Goal: Use online tool/utility

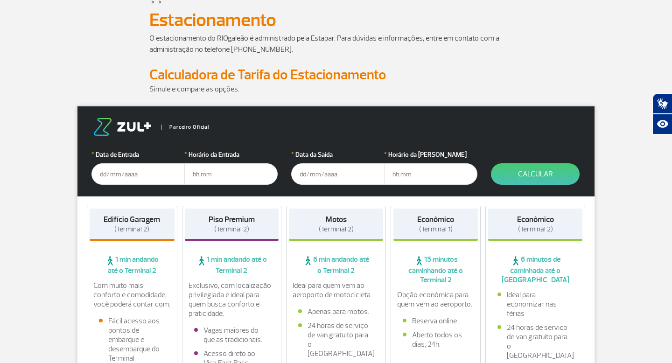
scroll to position [62, 0]
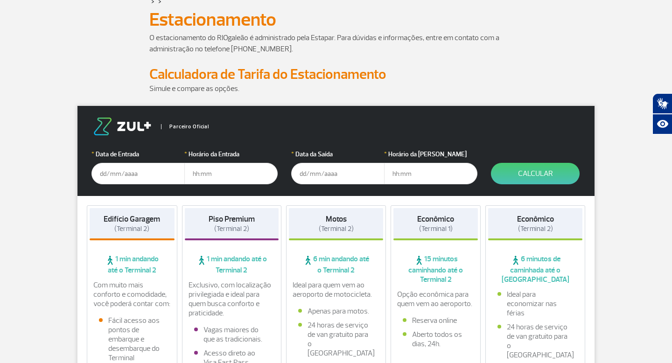
click at [129, 175] on input "text" at bounding box center [138, 173] width 93 height 21
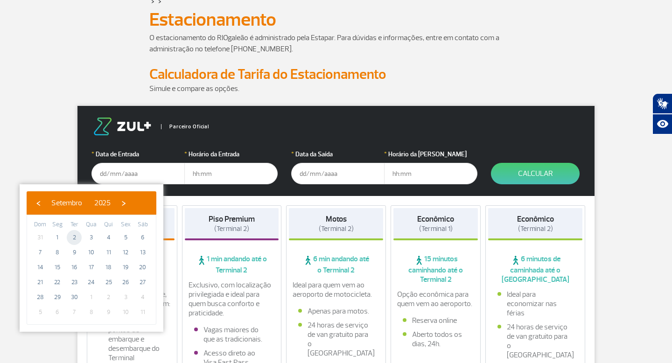
click at [76, 233] on span "2" at bounding box center [74, 237] width 15 height 15
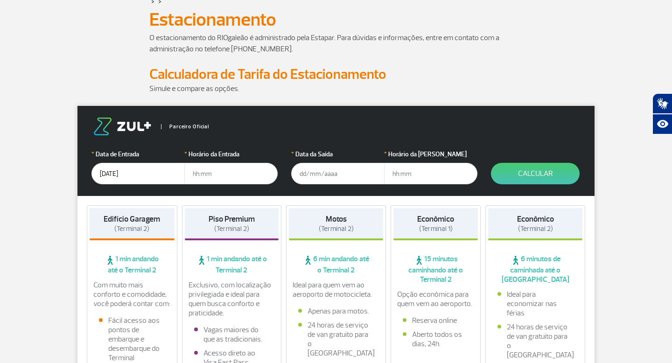
click at [127, 176] on input "[DATE]" at bounding box center [138, 173] width 93 height 21
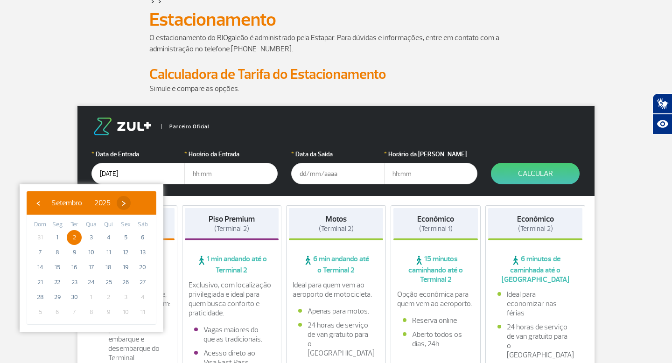
click at [131, 204] on span "›" at bounding box center [124, 203] width 14 height 14
click at [107, 236] on span "2" at bounding box center [108, 237] width 15 height 15
type input "[DATE]"
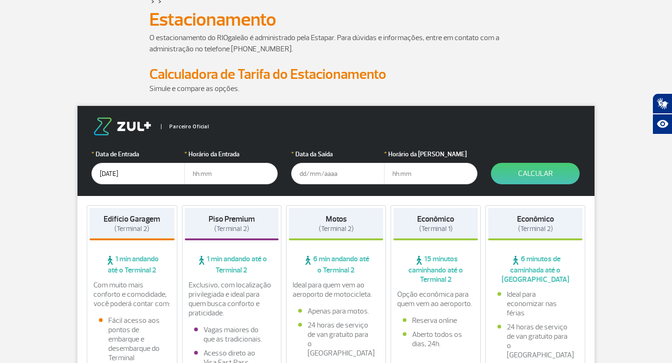
click at [204, 178] on input "text" at bounding box center [230, 173] width 93 height 21
type input "17:30"
click at [304, 174] on input "text" at bounding box center [337, 173] width 93 height 21
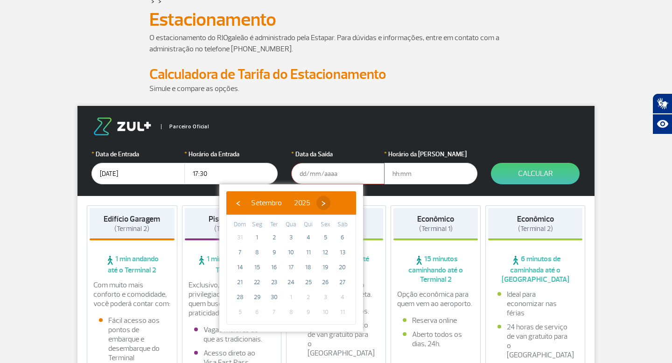
click at [331, 204] on span "›" at bounding box center [324, 203] width 14 height 14
click at [241, 249] on span "5" at bounding box center [239, 252] width 15 height 15
type input "[DATE]"
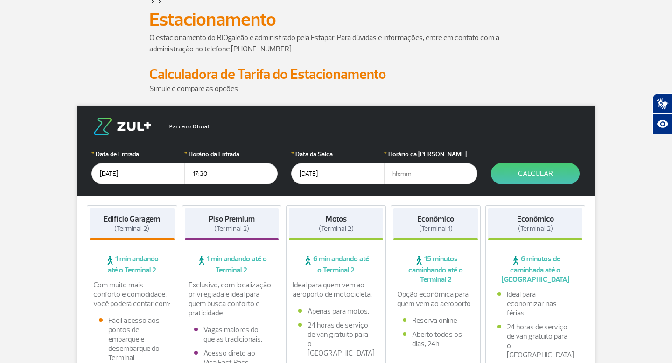
click at [415, 177] on input "text" at bounding box center [430, 173] width 93 height 21
type input "20:00"
click at [526, 179] on button "Calcular" at bounding box center [535, 173] width 89 height 21
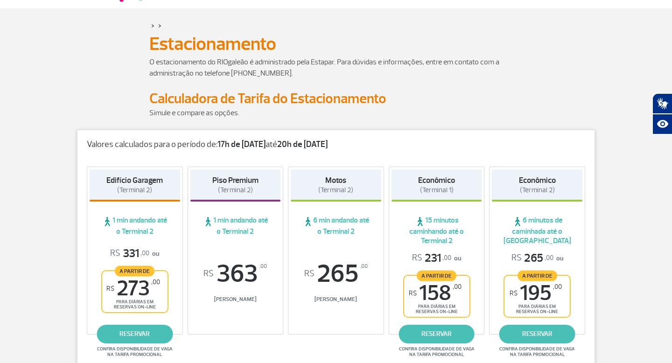
scroll to position [0, 0]
